Goal: Find specific page/section: Locate a particular part of the current website

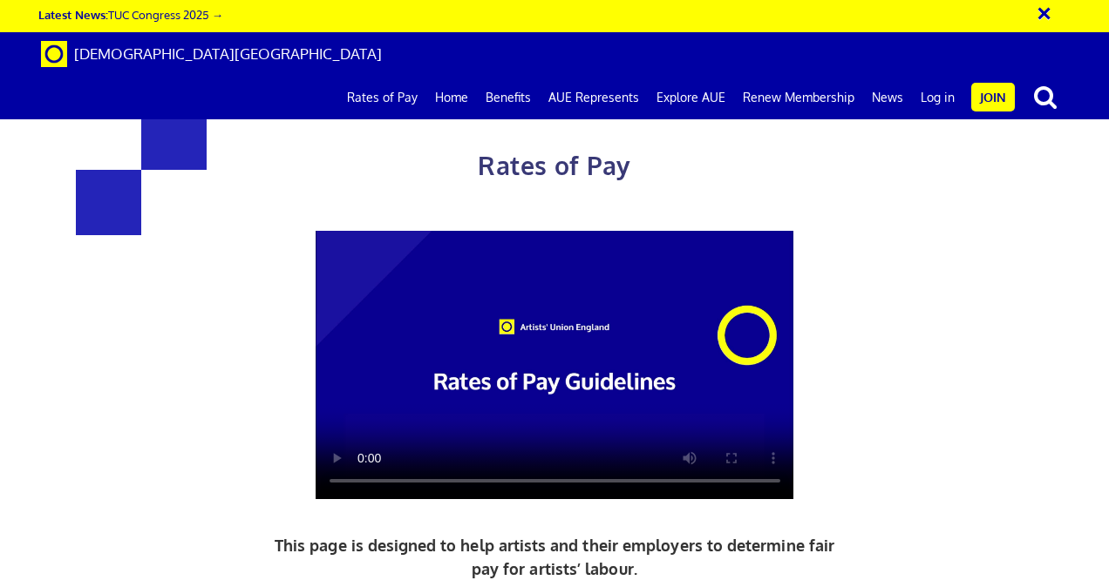
scroll to position [1830, 0]
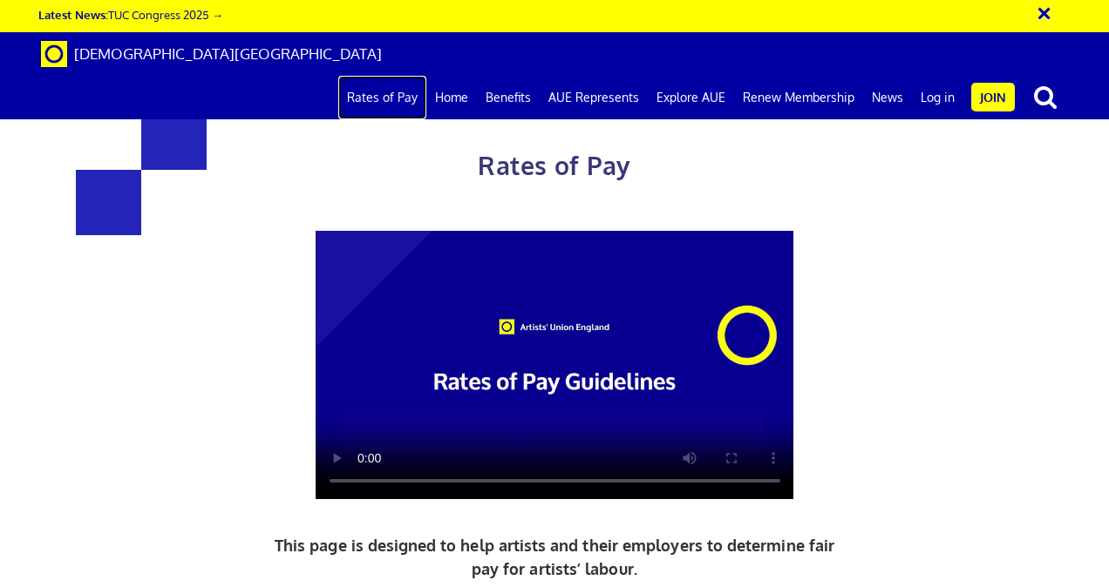
click at [381, 76] on link "Rates of Pay" at bounding box center [382, 98] width 88 height 44
